Goal: Transaction & Acquisition: Purchase product/service

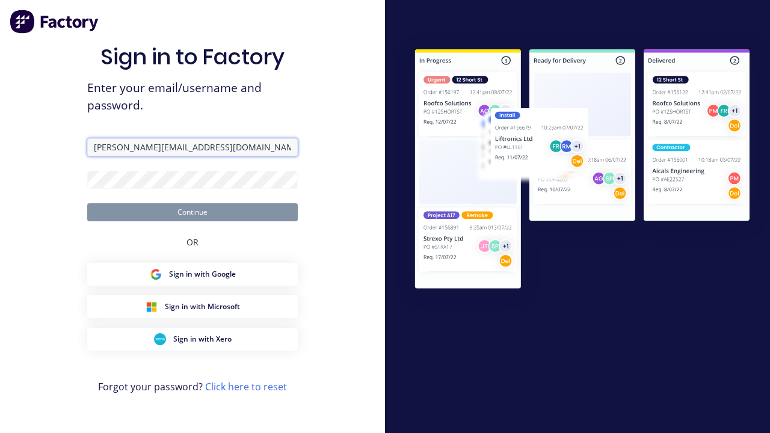
type input "[PERSON_NAME][EMAIL_ADDRESS][DOMAIN_NAME]"
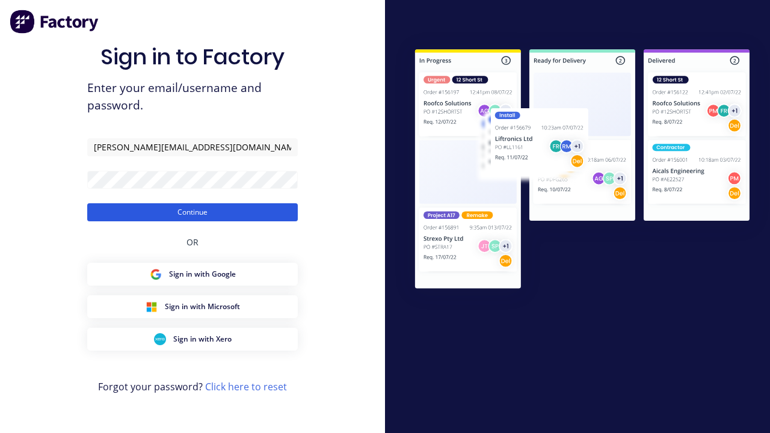
click at [193, 212] on button "Continue" at bounding box center [192, 212] width 211 height 18
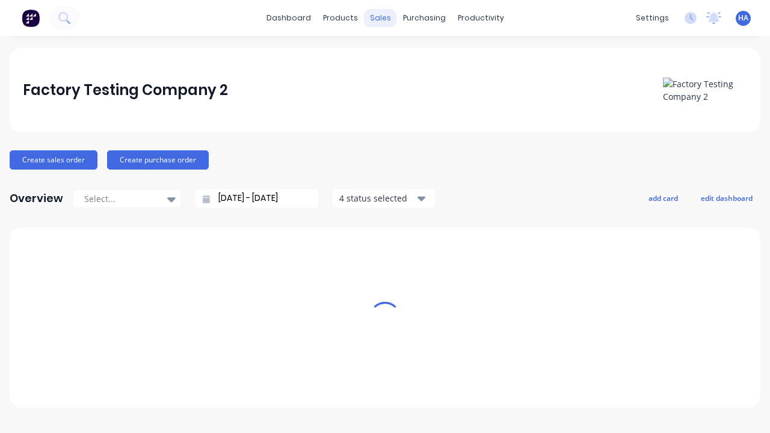
click at [380, 18] on div "sales" at bounding box center [380, 18] width 33 height 18
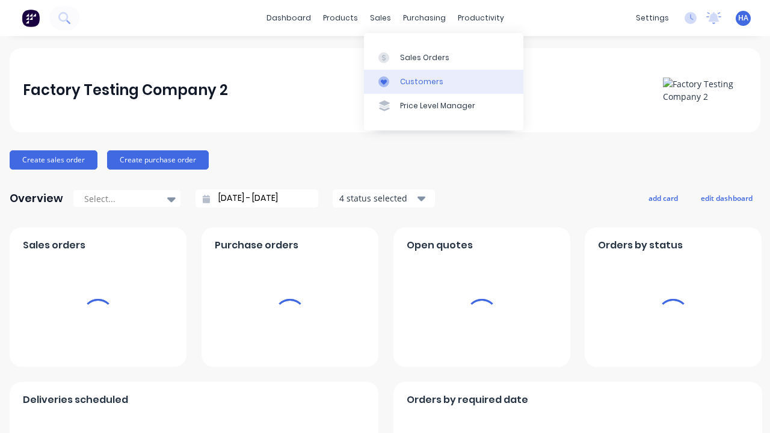
click at [443, 81] on link "Customers" at bounding box center [443, 82] width 159 height 24
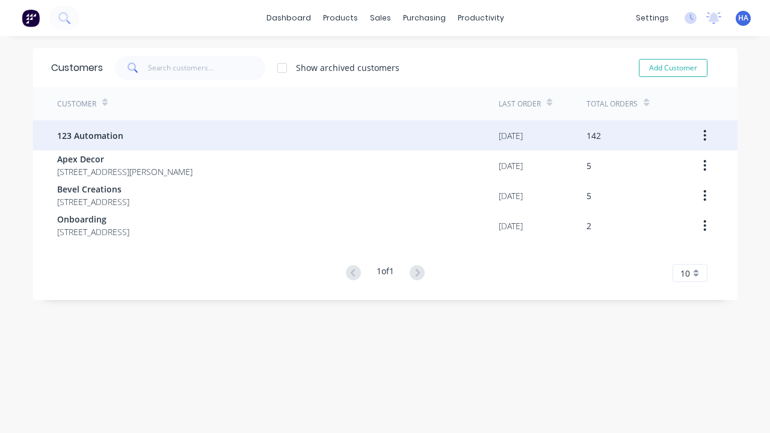
click at [89, 135] on span "123 Automation" at bounding box center [90, 135] width 66 height 13
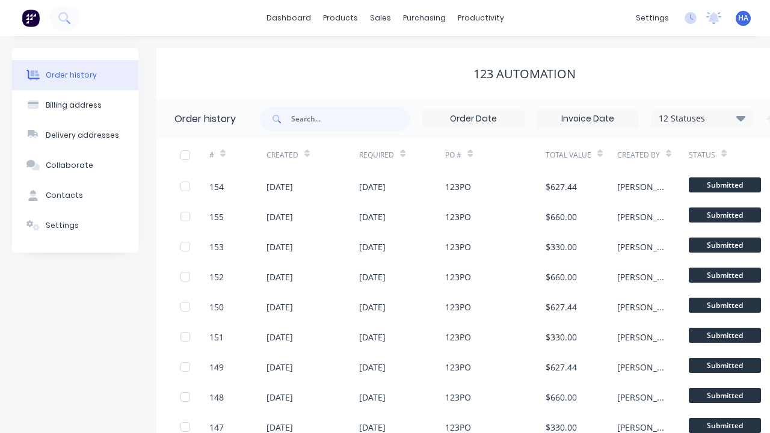
scroll to position [0, 123]
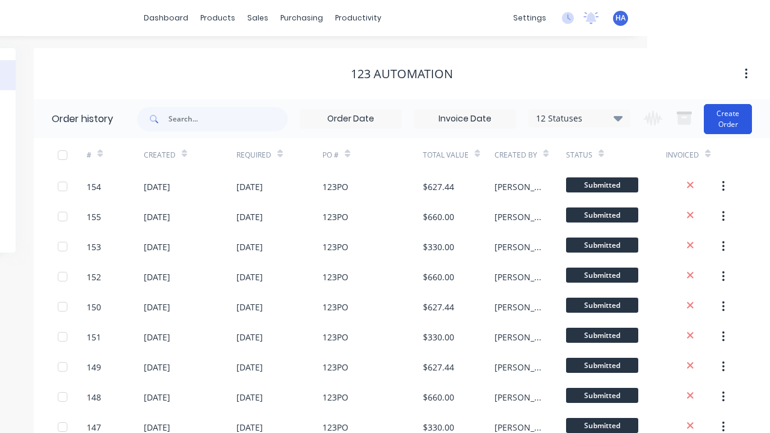
click at [729, 119] on button "Create Order" at bounding box center [728, 119] width 48 height 30
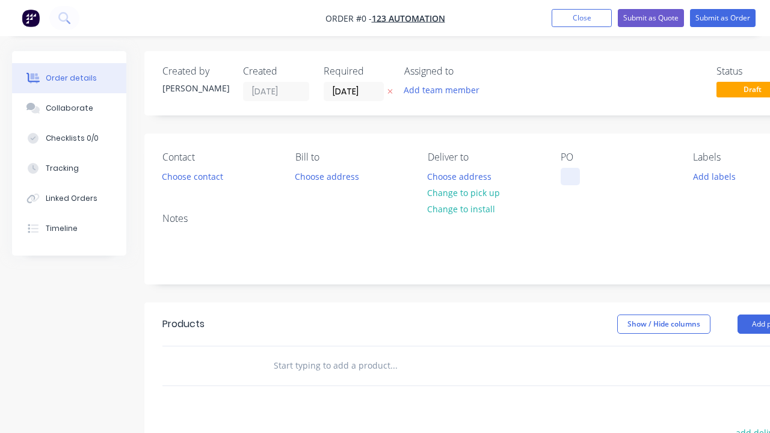
click at [570, 176] on div at bounding box center [570, 176] width 19 height 17
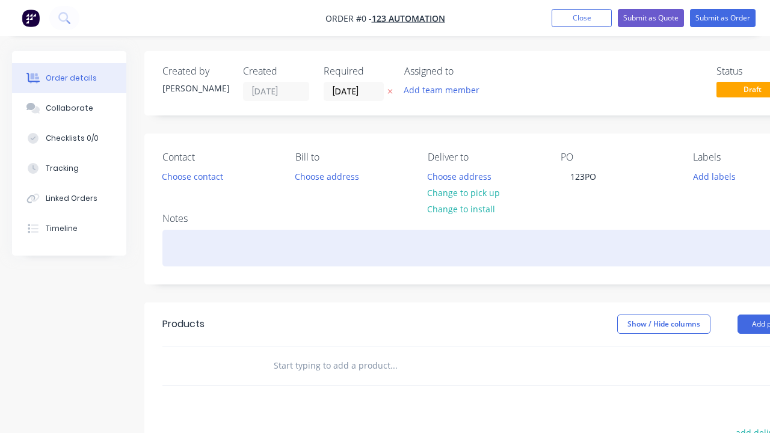
click at [448, 248] on div "Order details Collaborate Checklists 0/0 Tracking Linked Orders Timeline Order …" at bounding box center [418, 372] width 837 height 642
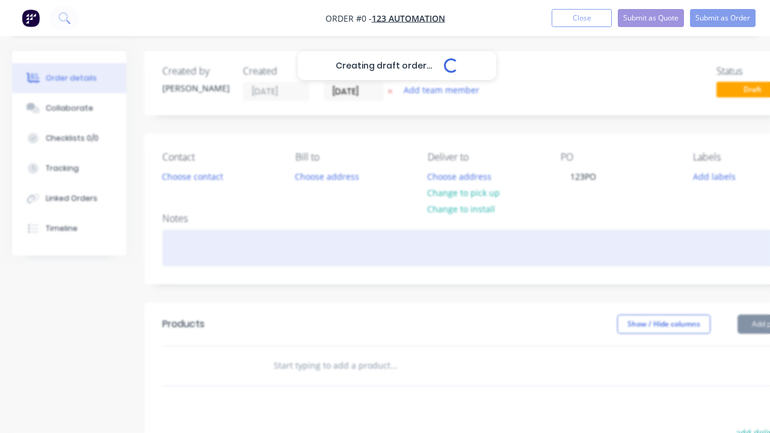
scroll to position [0, 37]
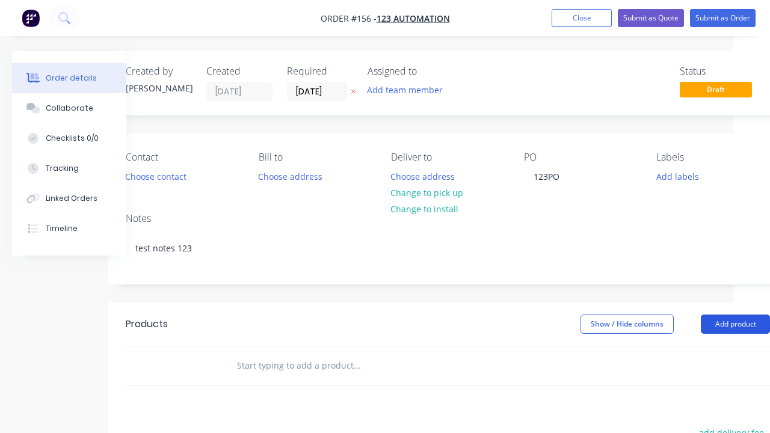
click at [735, 324] on button "Add product" at bounding box center [735, 324] width 69 height 19
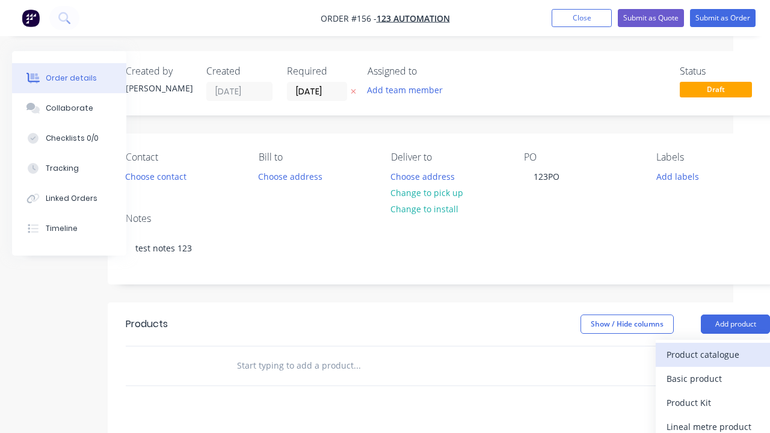
click at [713, 354] on div "Product catalogue" at bounding box center [713, 354] width 93 height 17
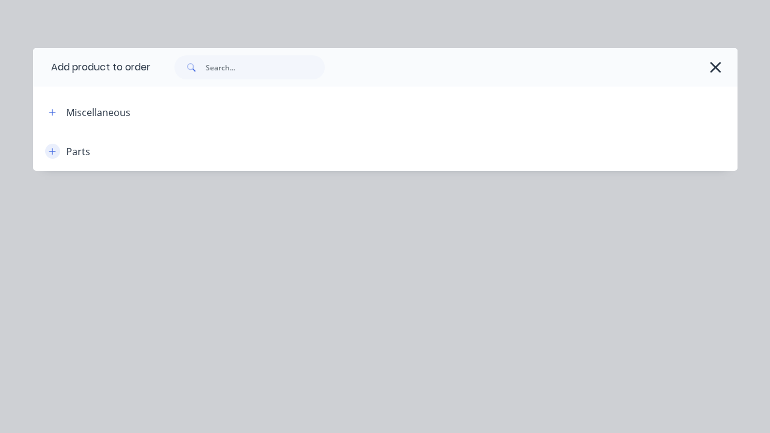
click at [52, 151] on icon "button" at bounding box center [52, 151] width 7 height 7
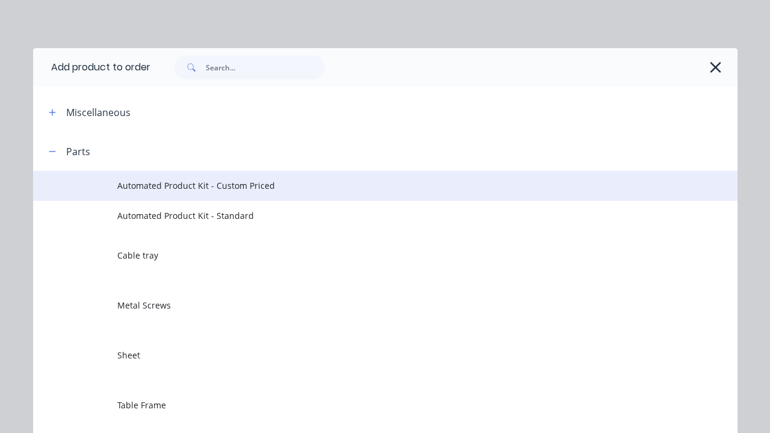
click at [365, 185] on span "Automated Product Kit - Custom Priced" at bounding box center [365, 185] width 496 height 13
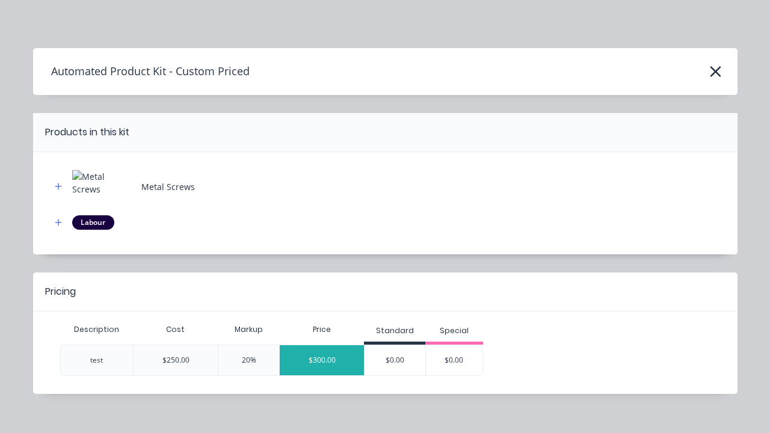
click at [322, 360] on div "$300.00" at bounding box center [322, 360] width 84 height 30
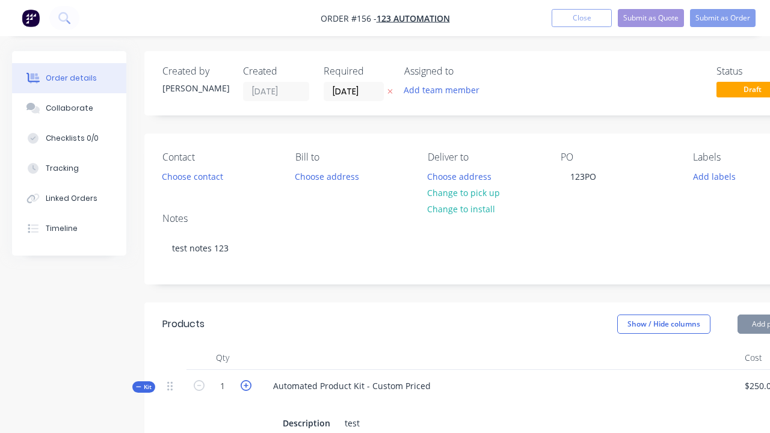
click at [246, 384] on icon "button" at bounding box center [246, 385] width 11 height 11
type input "2"
type input "$600.00"
type input "2"
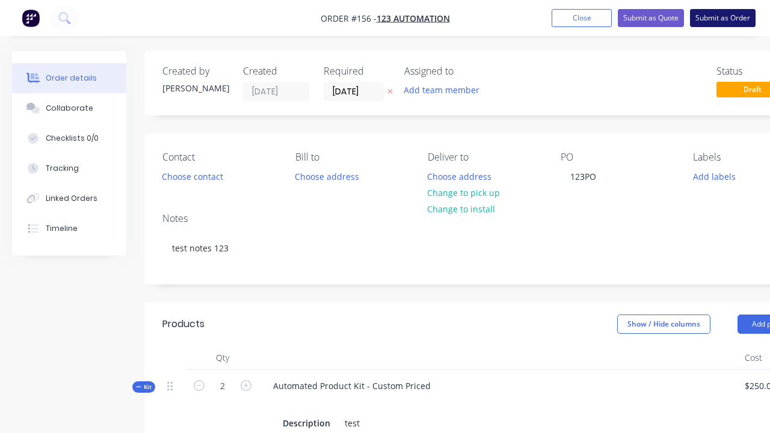
click at [723, 18] on button "Submit as Order" at bounding box center [723, 18] width 66 height 18
